Goal: Navigation & Orientation: Understand site structure

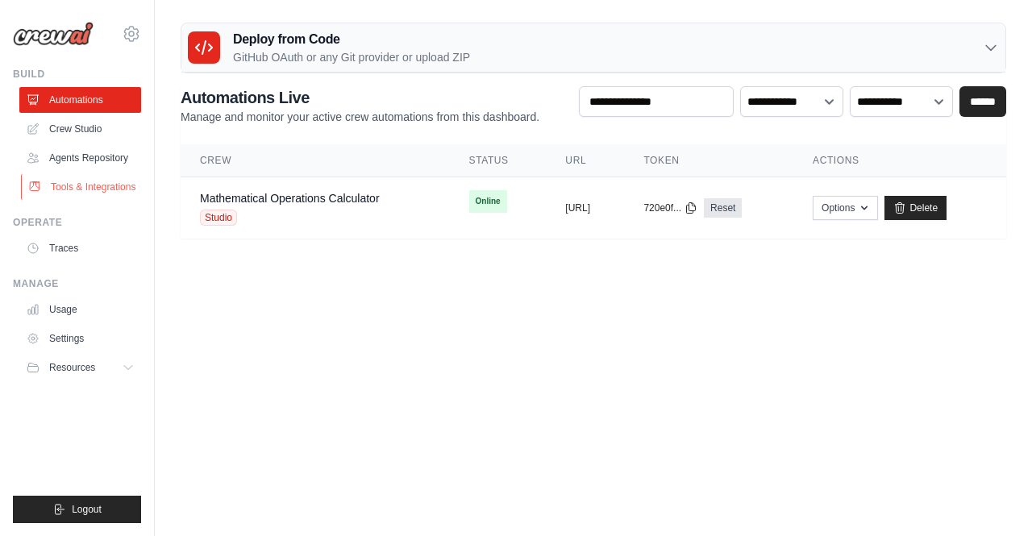
click at [111, 185] on link "Tools & Integrations" at bounding box center [82, 187] width 122 height 26
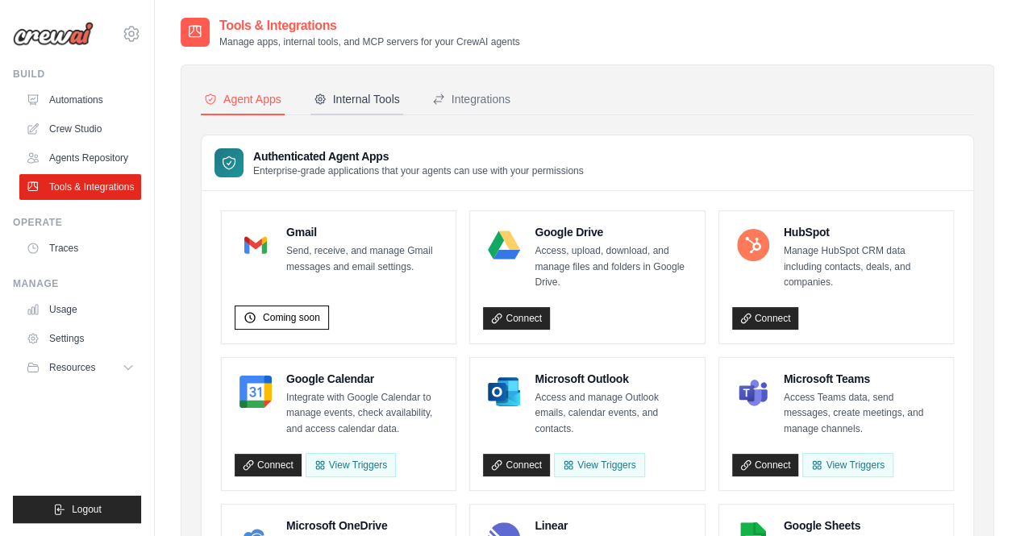
click at [376, 104] on div "Internal Tools" at bounding box center [357, 99] width 86 height 16
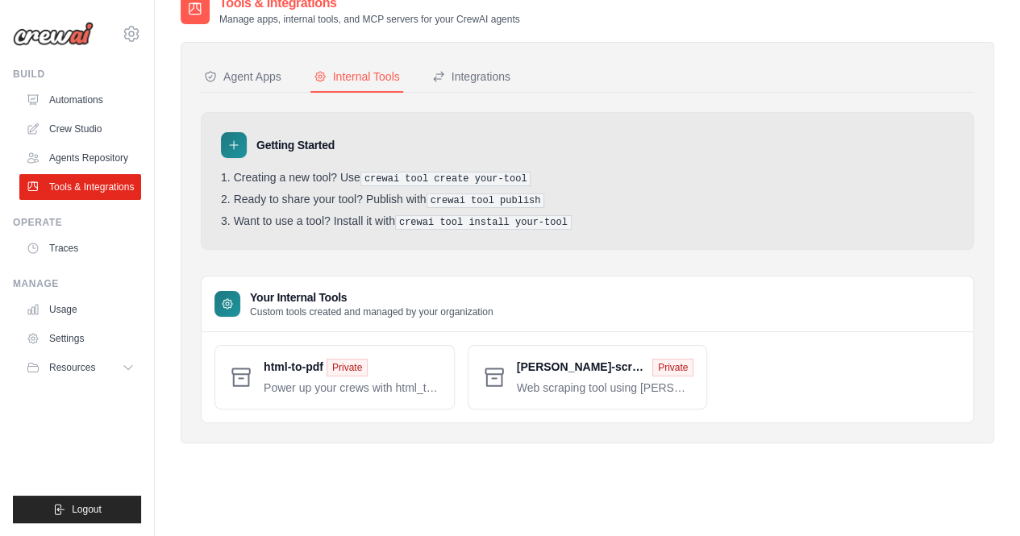
scroll to position [32, 0]
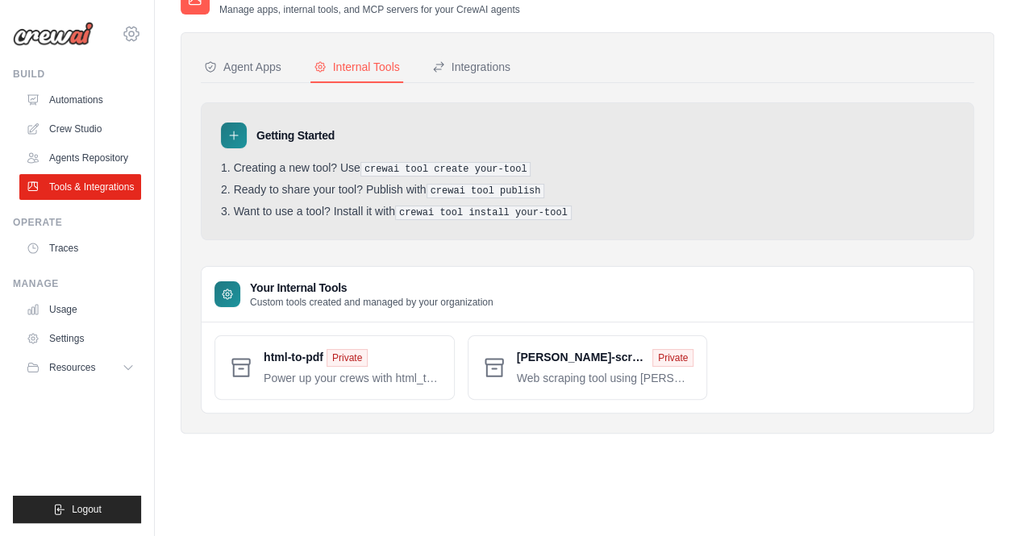
click at [129, 33] on icon at bounding box center [131, 33] width 5 height 5
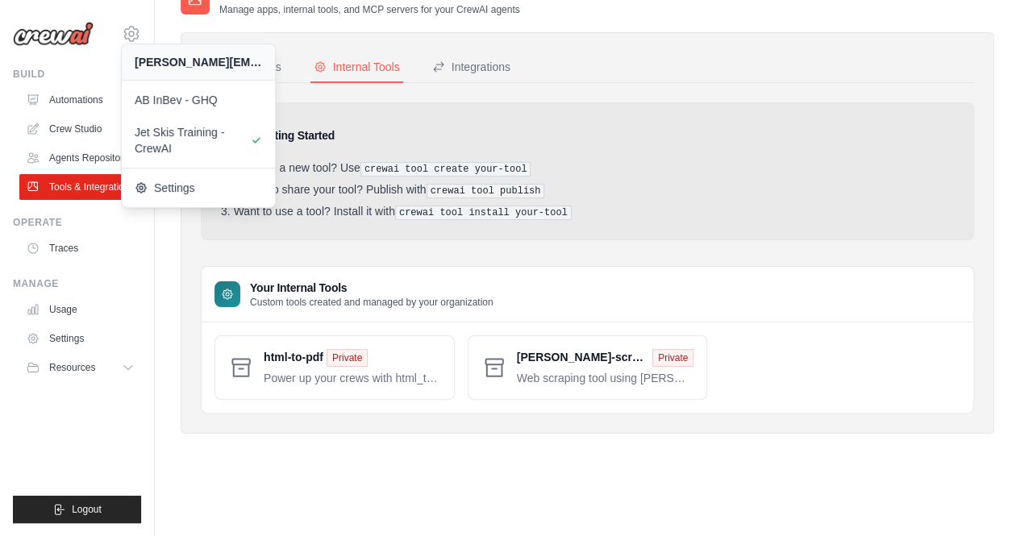
click at [612, 415] on div "Agent Apps Internal Tools Integrations Authenticated Agent Apps Enterprise-grad…" at bounding box center [587, 232] width 813 height 401
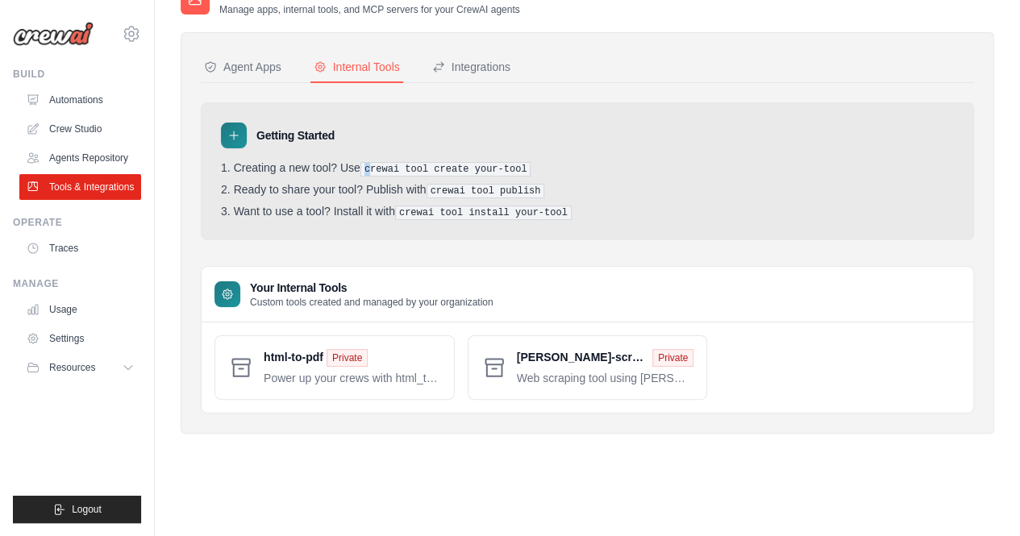
drag, startPoint x: 373, startPoint y: 172, endPoint x: 500, endPoint y: 160, distance: 127.1
click at [500, 160] on div "Getting Started Creating a new tool? Use crewai tool create your-tool Ready to …" at bounding box center [587, 171] width 773 height 138
click at [274, 73] on div "Agent Apps" at bounding box center [242, 67] width 77 height 16
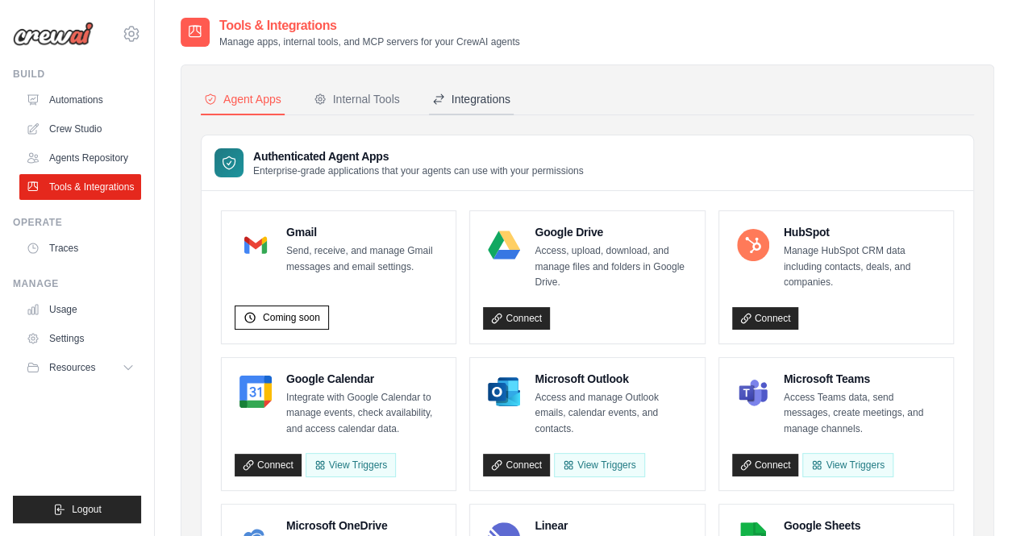
drag, startPoint x: 453, startPoint y: 76, endPoint x: 459, endPoint y: 89, distance: 14.4
click at [460, 89] on button "Integrations" at bounding box center [471, 100] width 85 height 31
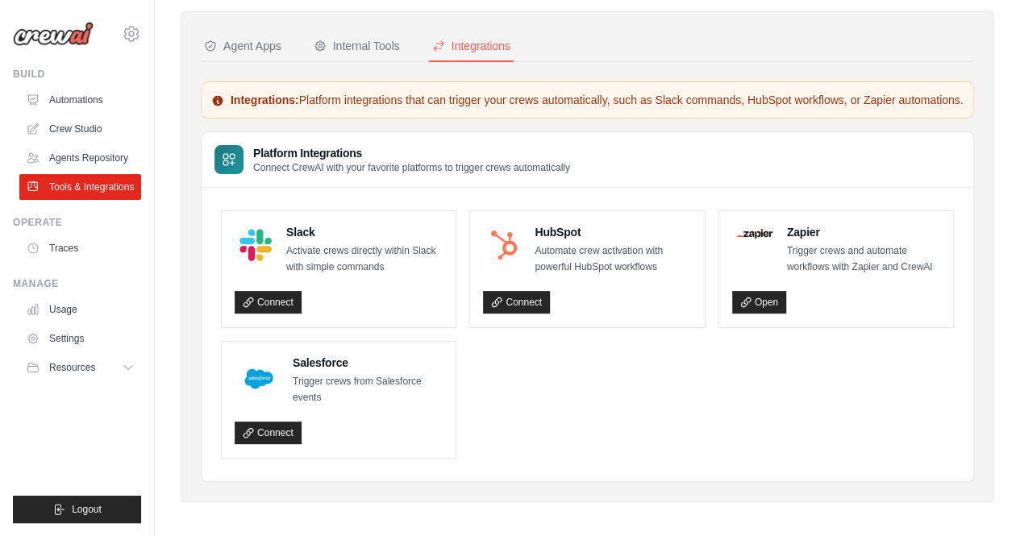
scroll to position [73, 0]
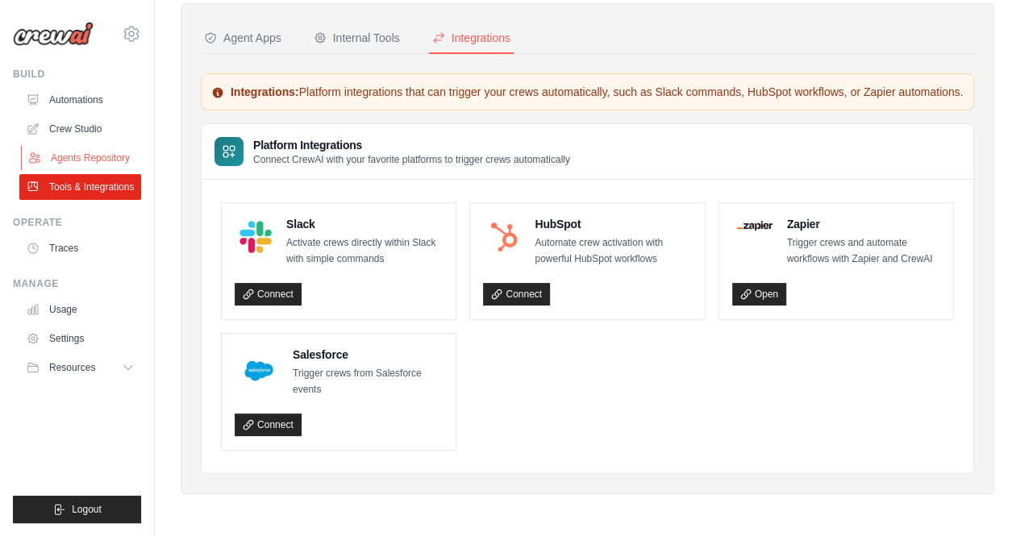
click at [123, 156] on link "Agents Repository" at bounding box center [82, 158] width 122 height 26
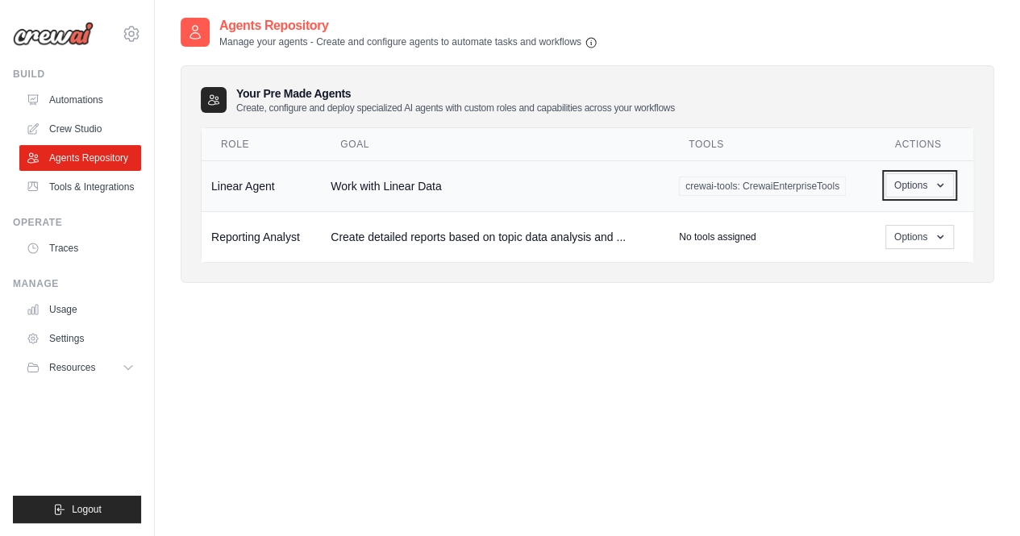
click at [927, 185] on button "Options" at bounding box center [919, 185] width 69 height 24
click at [925, 334] on div "Agents Repository Manage your agents - Create and configure agents to automate …" at bounding box center [587, 284] width 813 height 536
click at [86, 98] on link "Automations" at bounding box center [82, 100] width 122 height 26
